Goal: Task Accomplishment & Management: Manage account settings

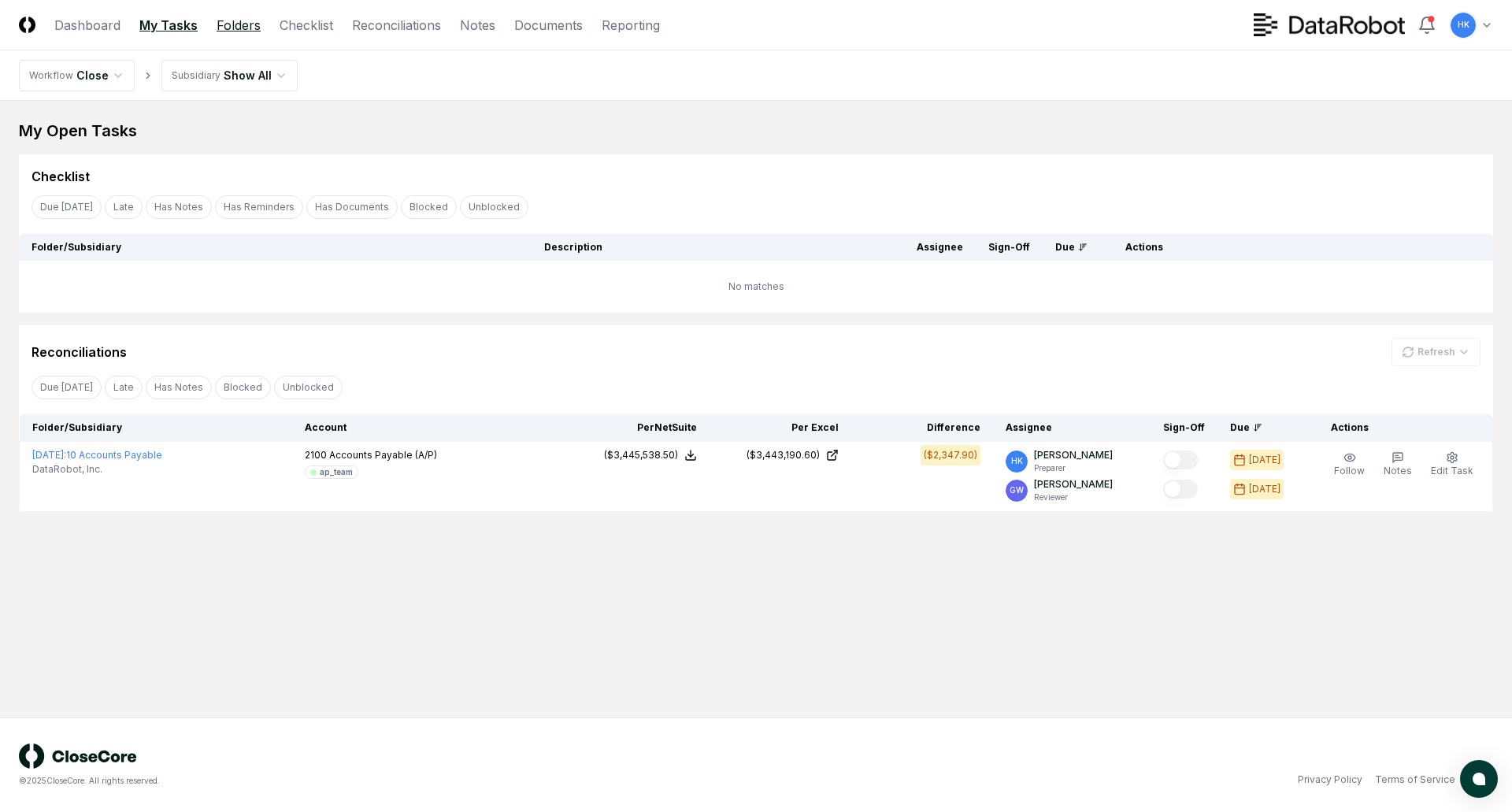
click at [240, 27] on link "Folders" at bounding box center [238, 24] width 44 height 19
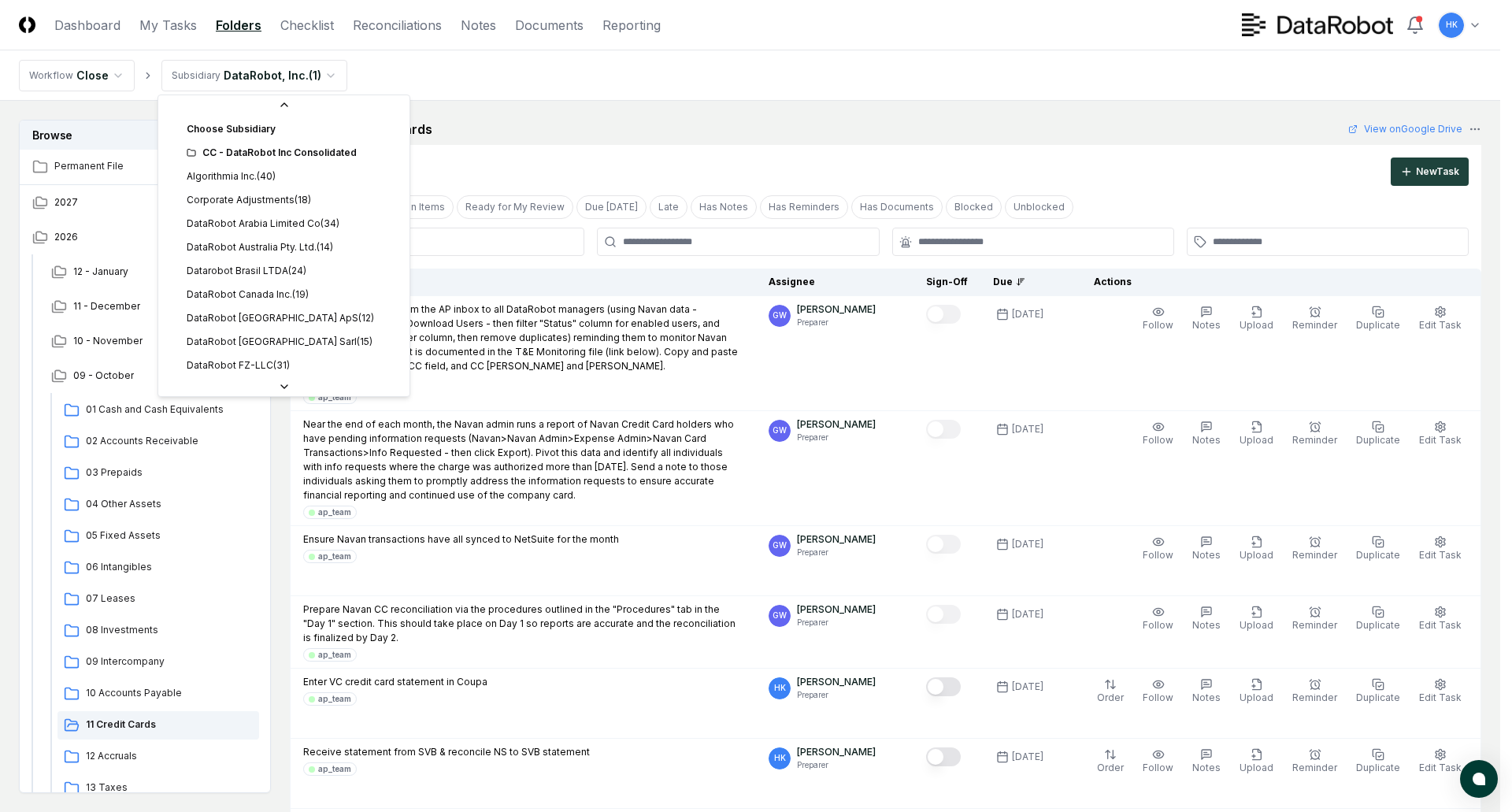
click at [260, 134] on div "CC - DataRobot Inc Consolidated" at bounding box center [293, 133] width 213 height 14
click at [326, 126] on div "CC - DataRobot Inc Consolidated" at bounding box center [283, 133] width 245 height 24
click at [324, 144] on div "CC - DataRobot Inc Consolidated" at bounding box center [283, 133] width 245 height 24
click at [244, 110] on div "Choose Subsidiary" at bounding box center [283, 110] width 245 height 24
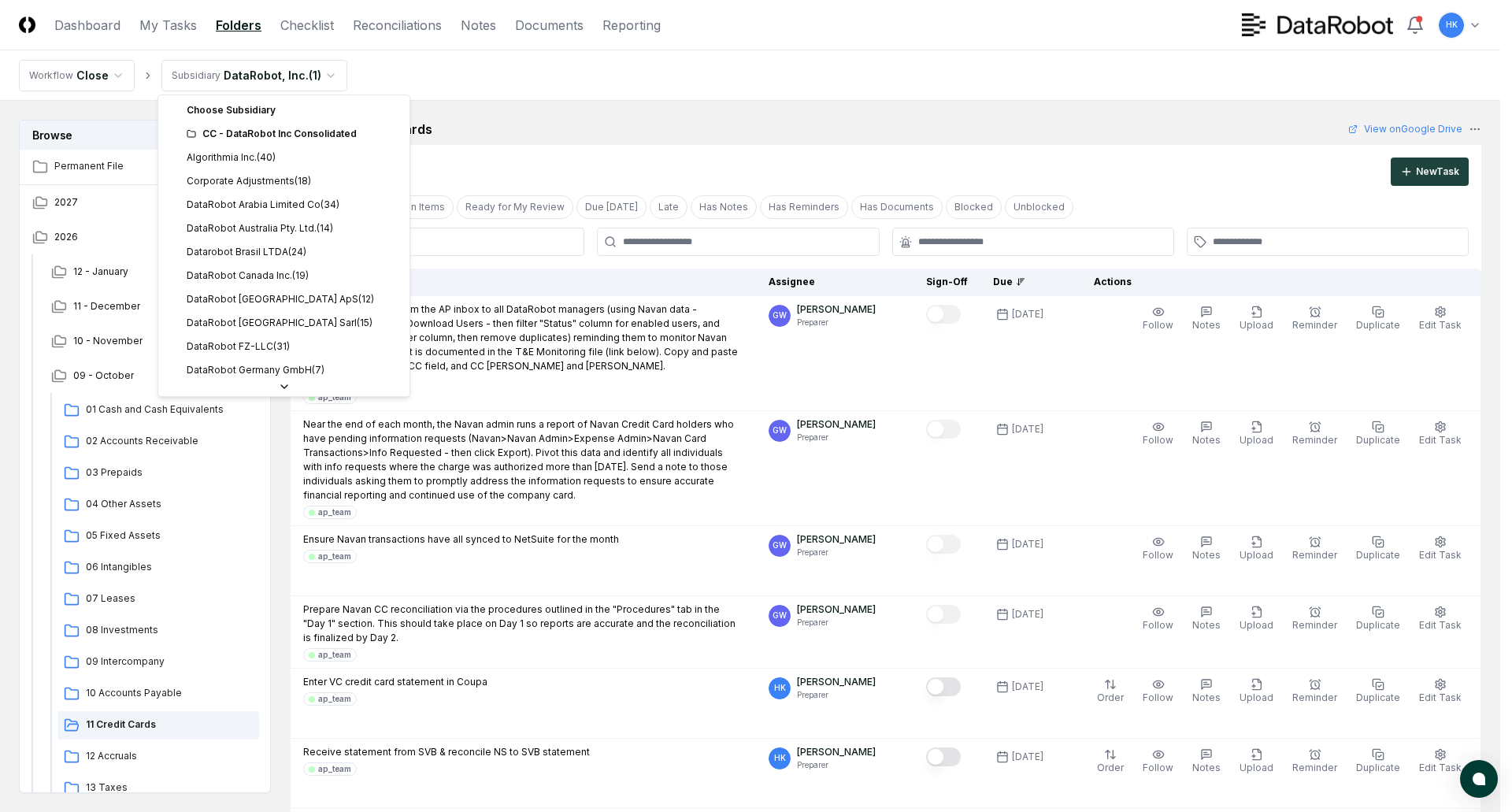
click at [186, 136] on div "CC - DataRobot Inc Consolidated" at bounding box center [283, 133] width 245 height 24
click at [203, 134] on div "CC - DataRobot Inc Consolidated" at bounding box center [293, 133] width 213 height 14
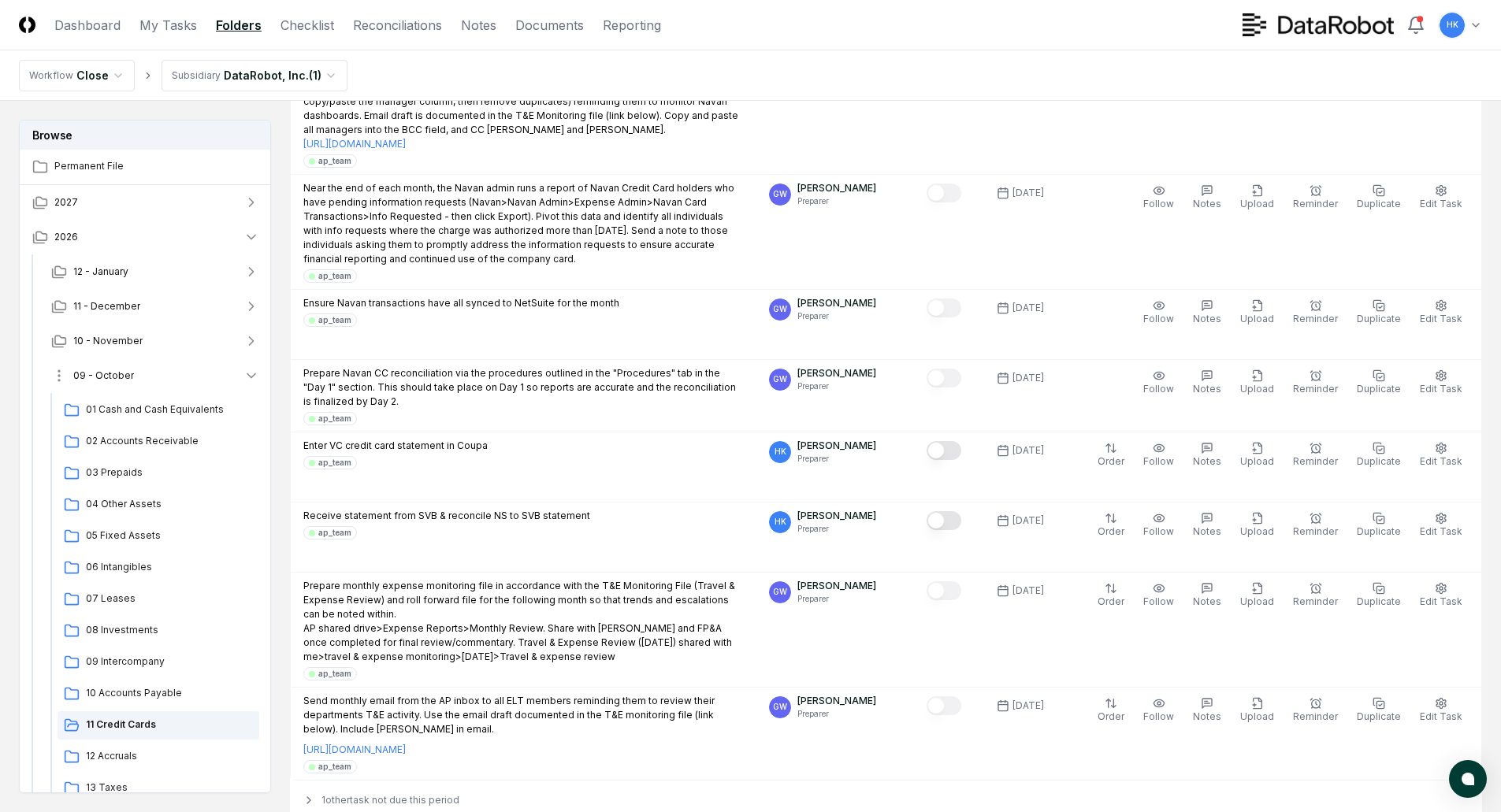
click at [102, 373] on span "09 - October" at bounding box center [103, 375] width 61 height 14
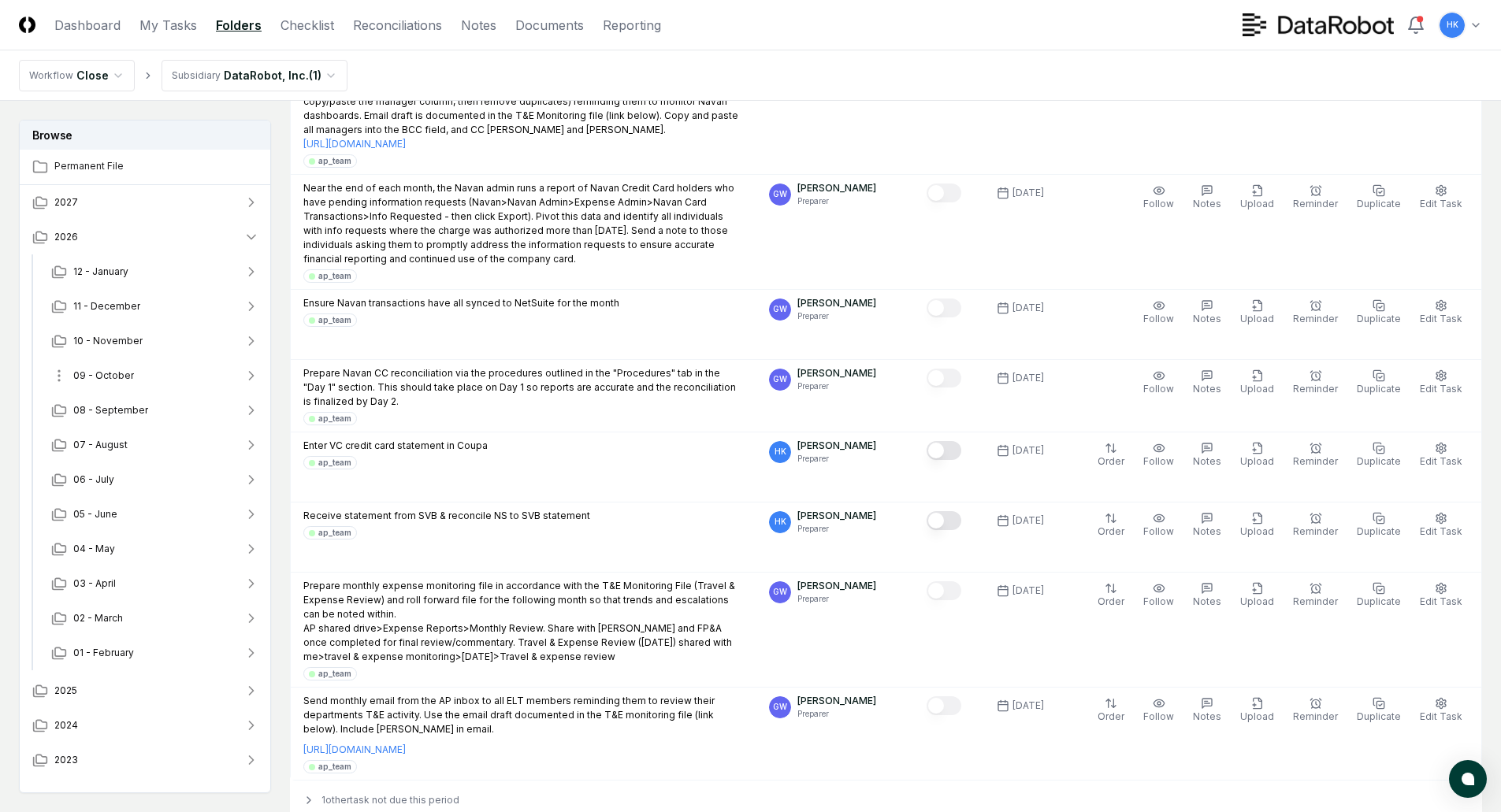
click at [102, 373] on span "09 - October" at bounding box center [103, 375] width 61 height 14
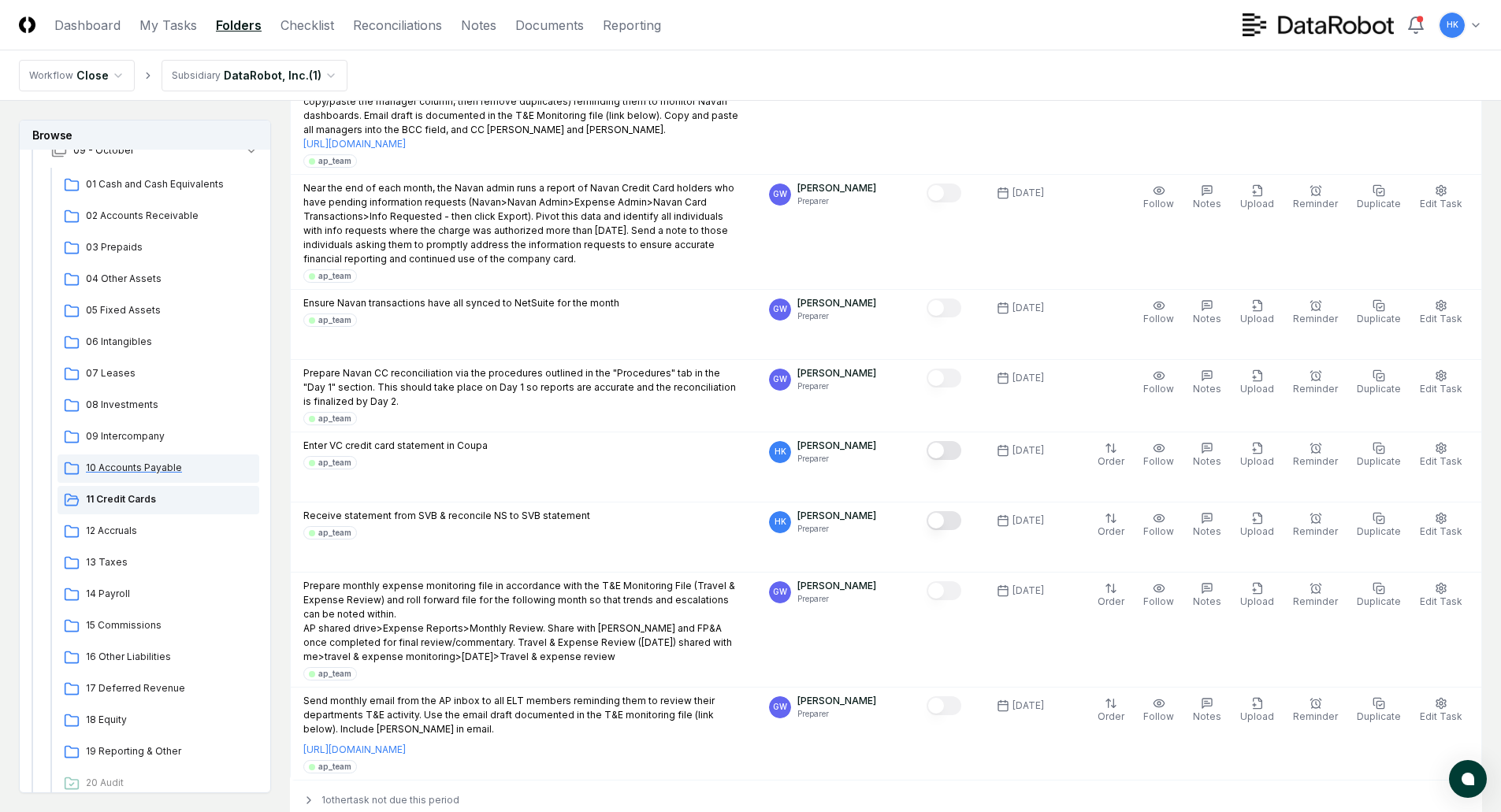
scroll to position [236, 0]
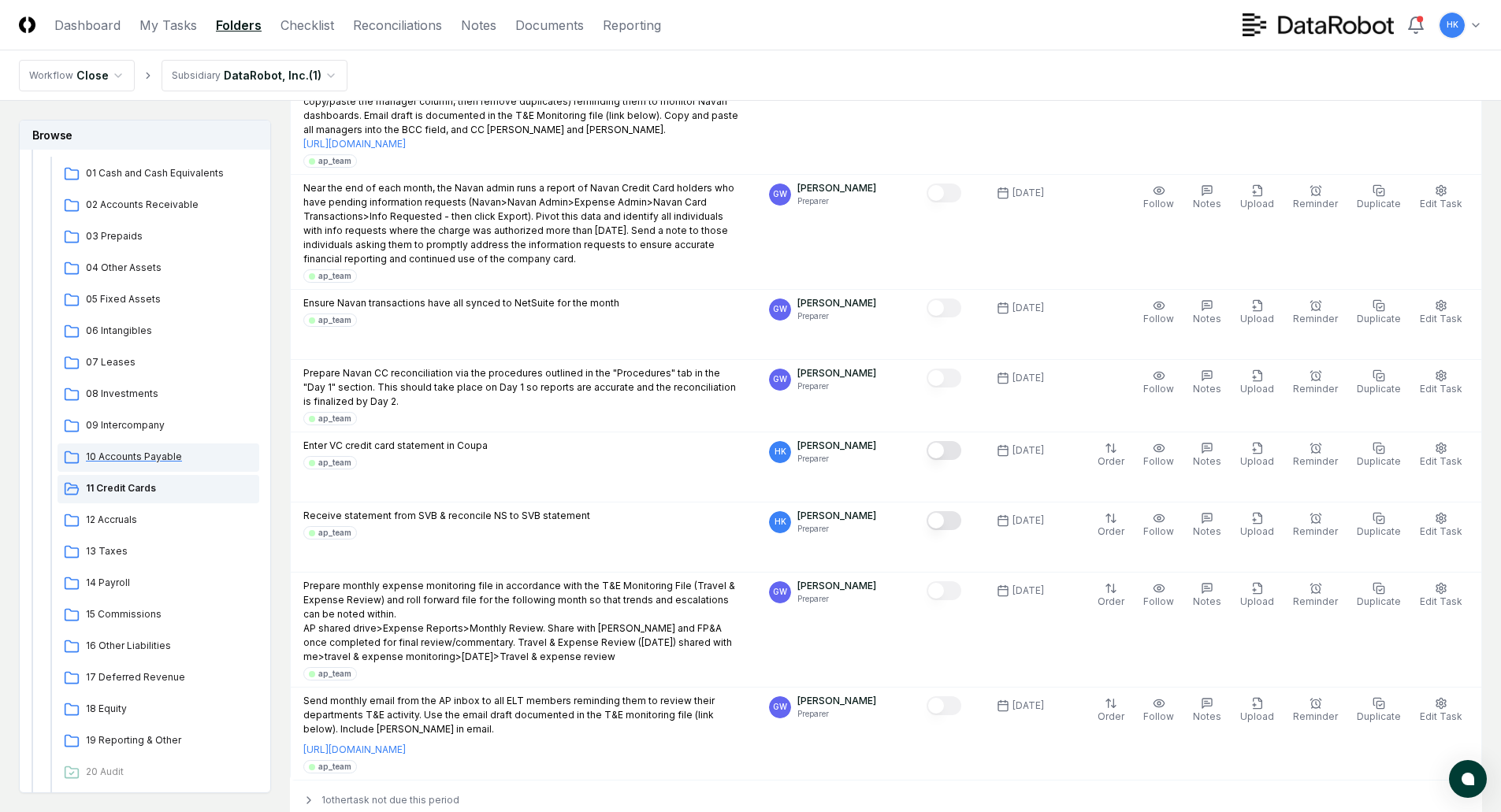
click at [133, 456] on span "10 Accounts Payable" at bounding box center [168, 456] width 167 height 14
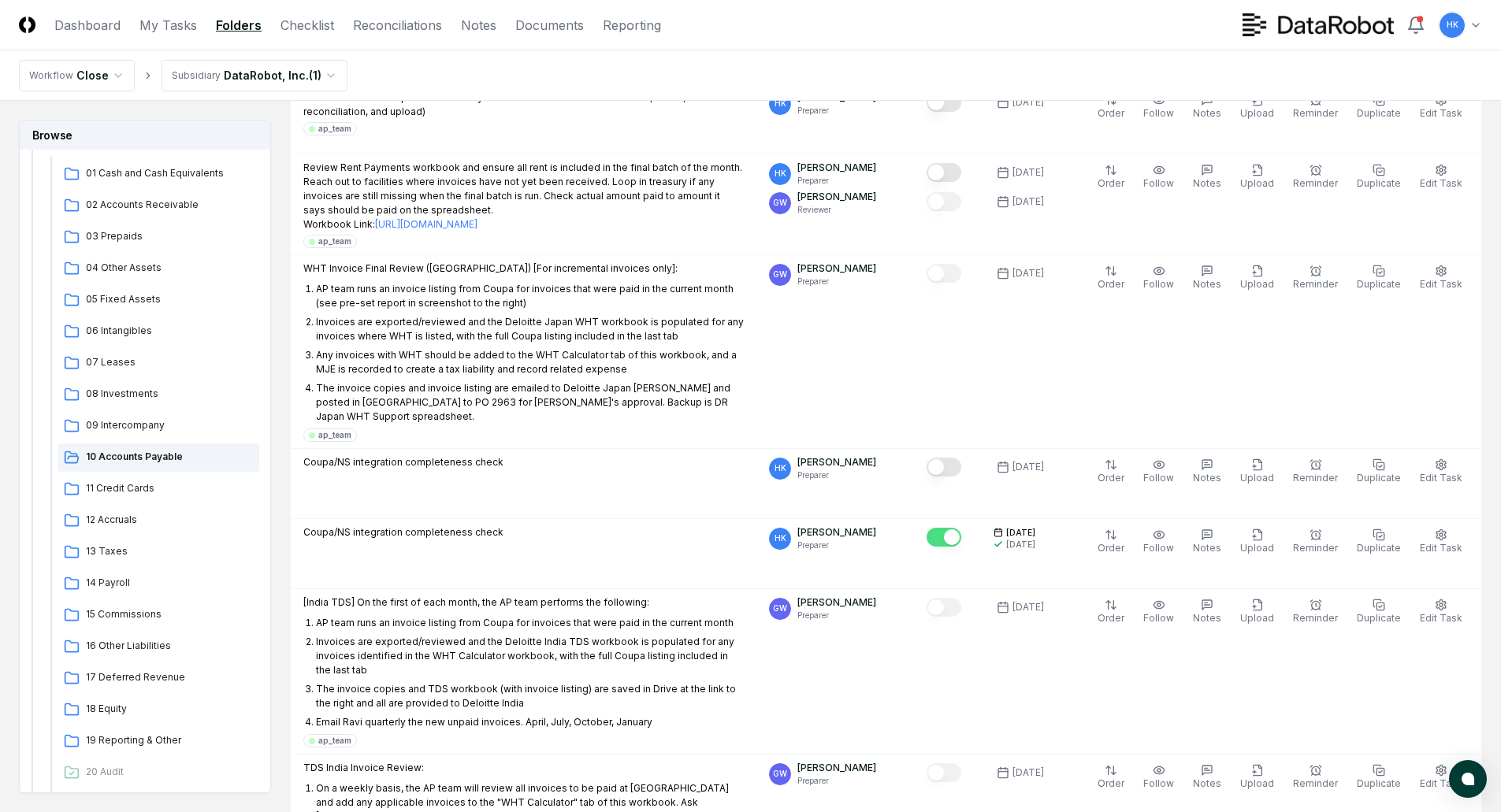
scroll to position [1575, 0]
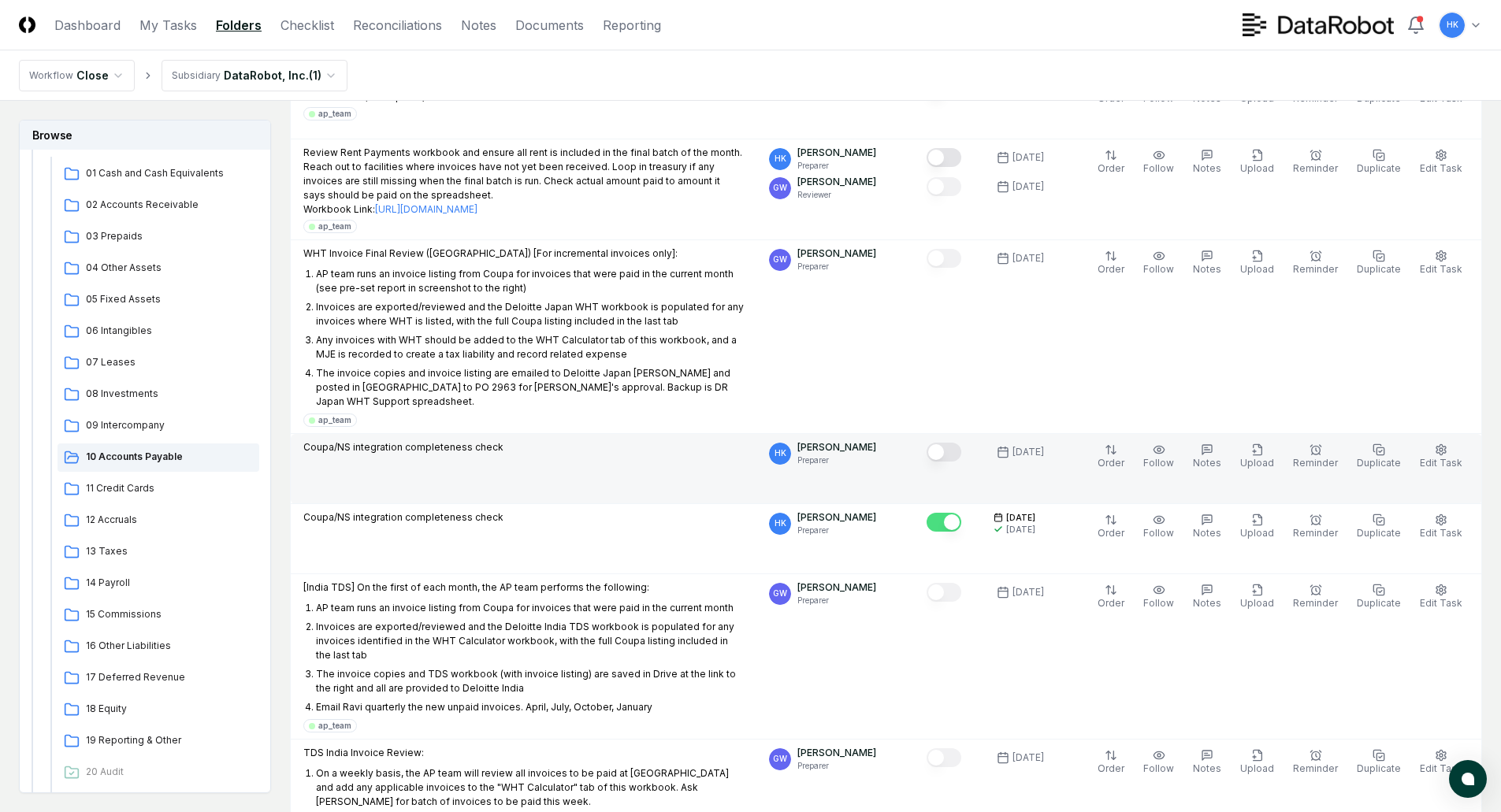
click at [955, 443] on button "Mark complete" at bounding box center [943, 452] width 35 height 19
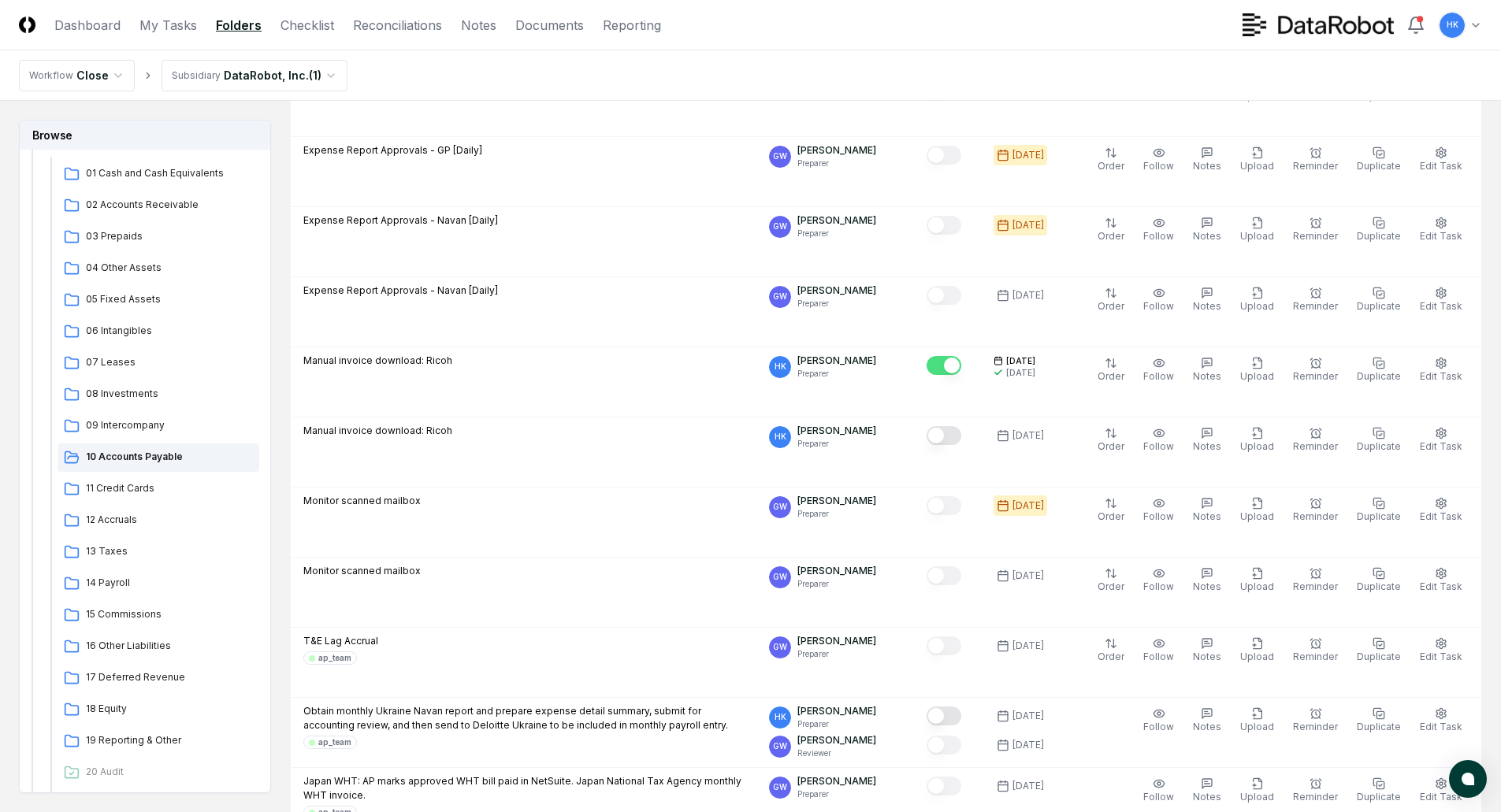
scroll to position [3647, 0]
